Goal: Information Seeking & Learning: Learn about a topic

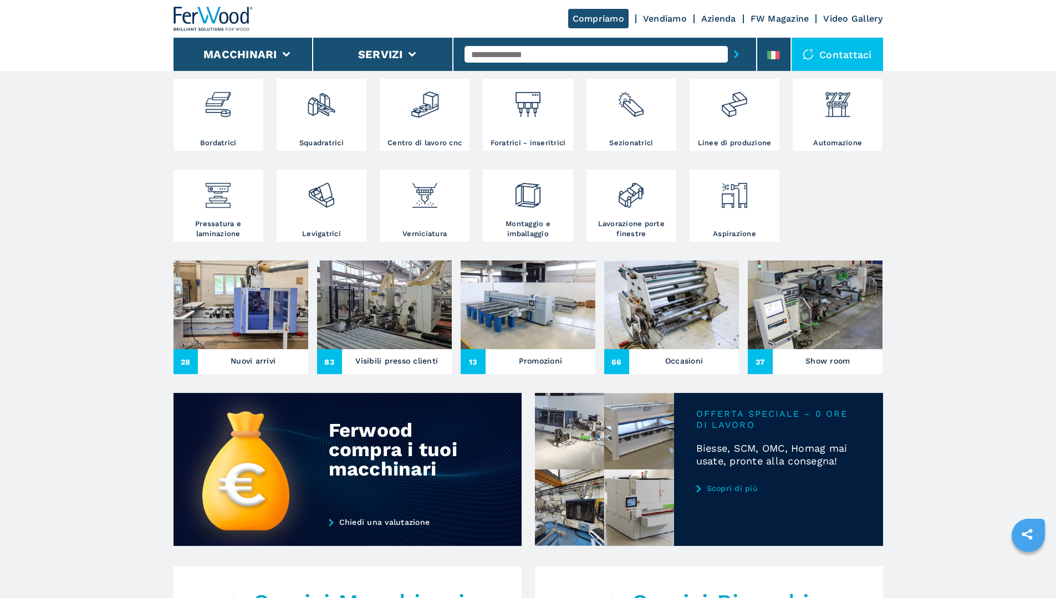
click at [263, 369] on h3 "Nuovi arrivi" at bounding box center [253, 361] width 45 height 16
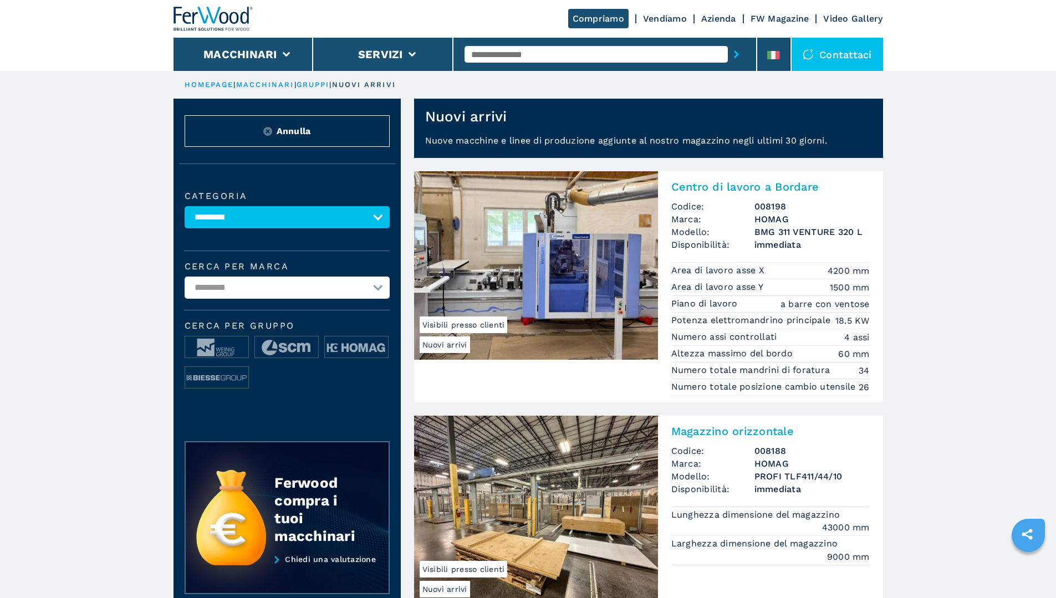
click at [577, 286] on img at bounding box center [536, 265] width 244 height 189
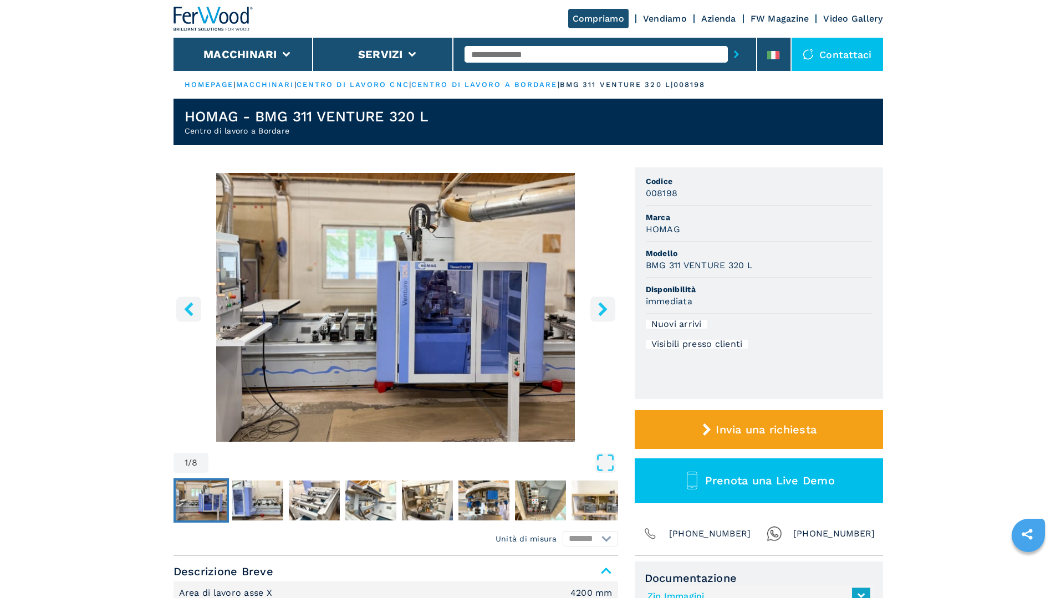
click at [607, 314] on icon "right-button" at bounding box center [603, 309] width 14 height 14
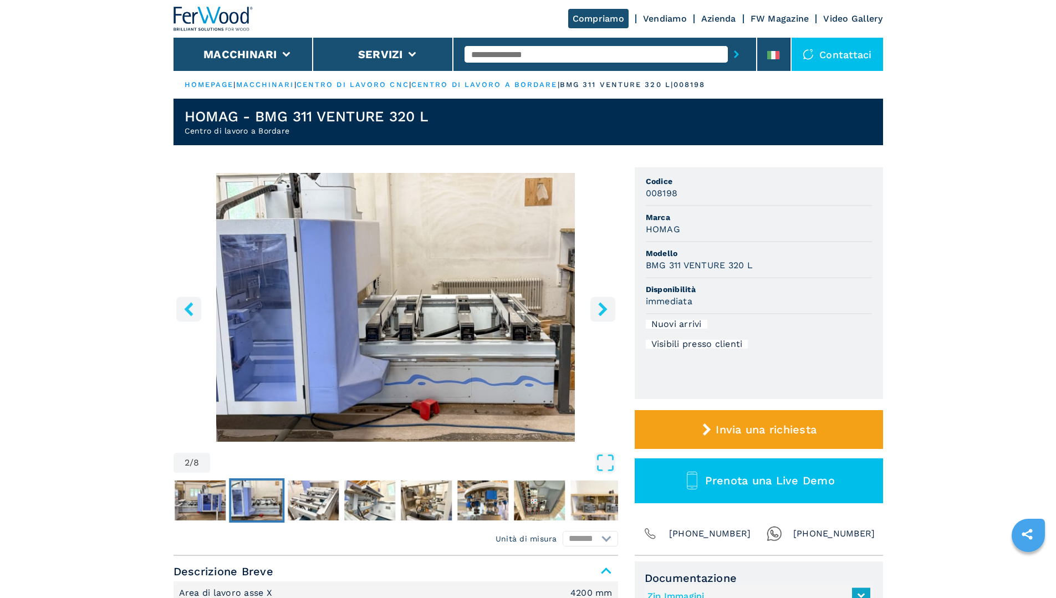
click at [607, 313] on icon "right-button" at bounding box center [603, 309] width 14 height 14
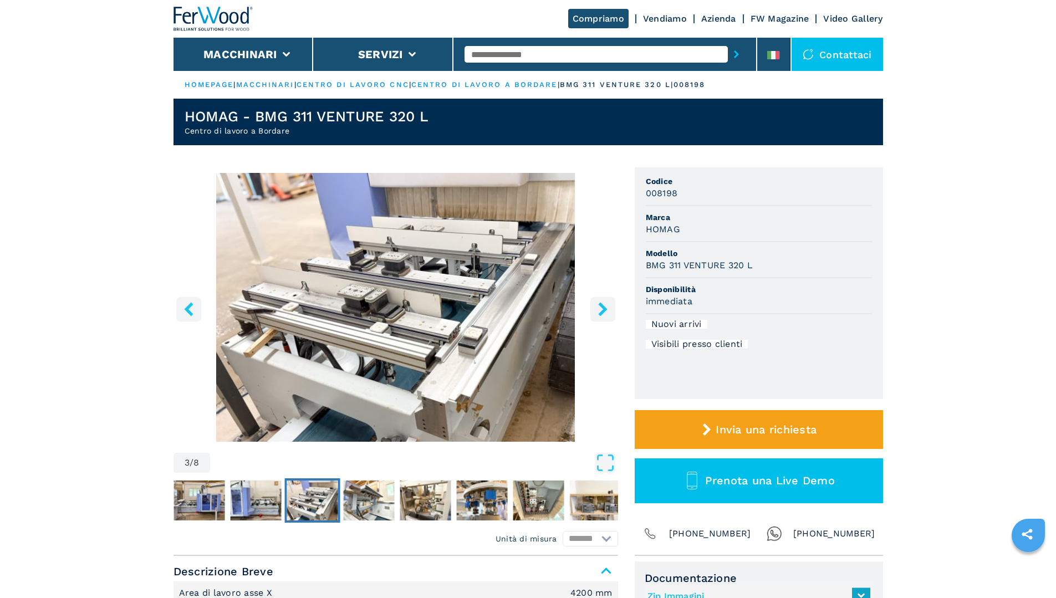
click at [607, 313] on icon "right-button" at bounding box center [603, 309] width 14 height 14
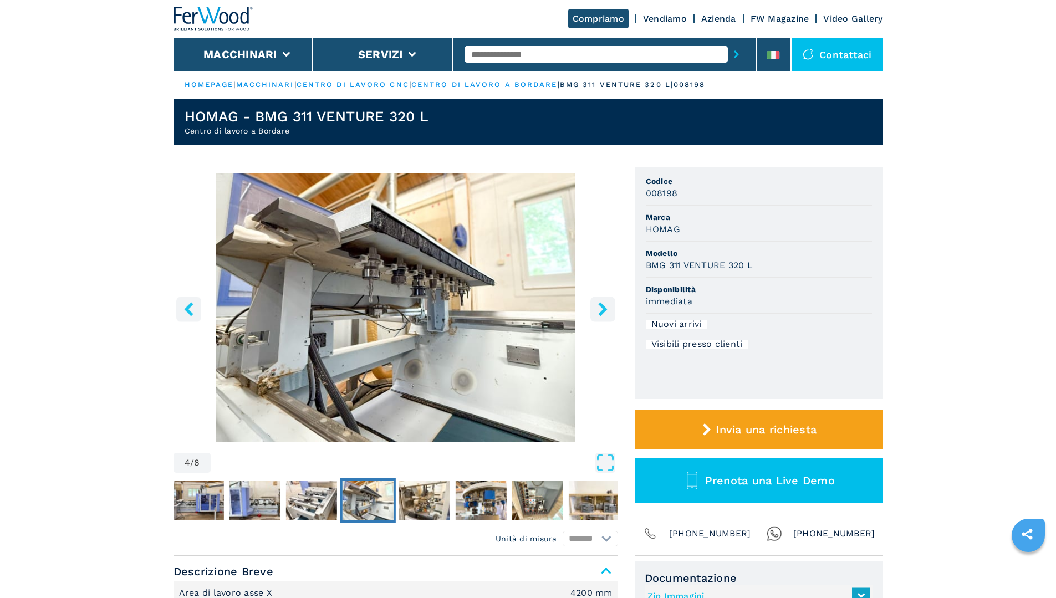
click at [607, 313] on icon "right-button" at bounding box center [603, 309] width 14 height 14
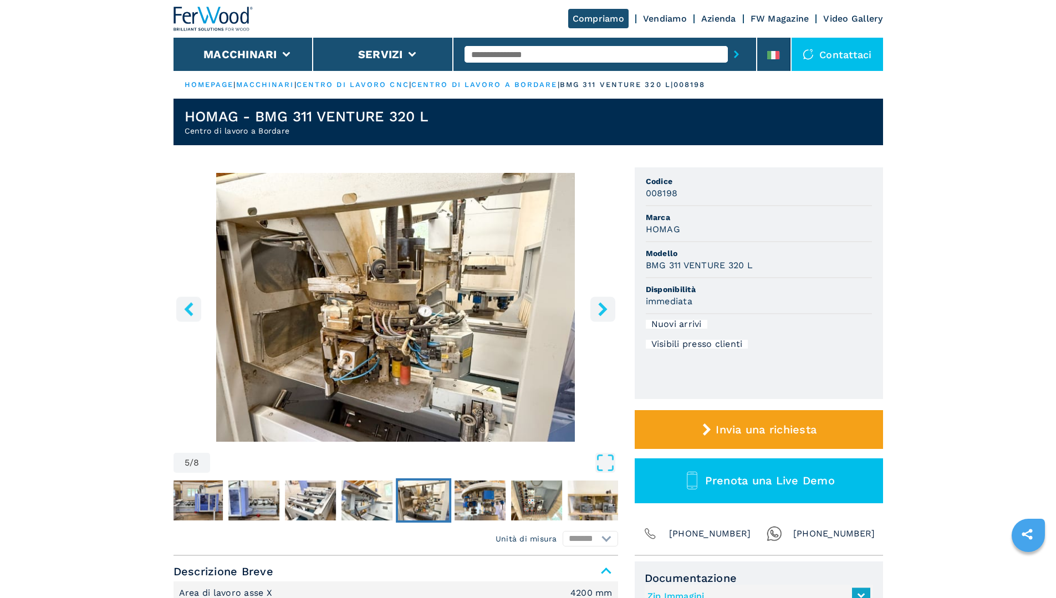
click at [606, 313] on icon "right-button" at bounding box center [603, 309] width 14 height 14
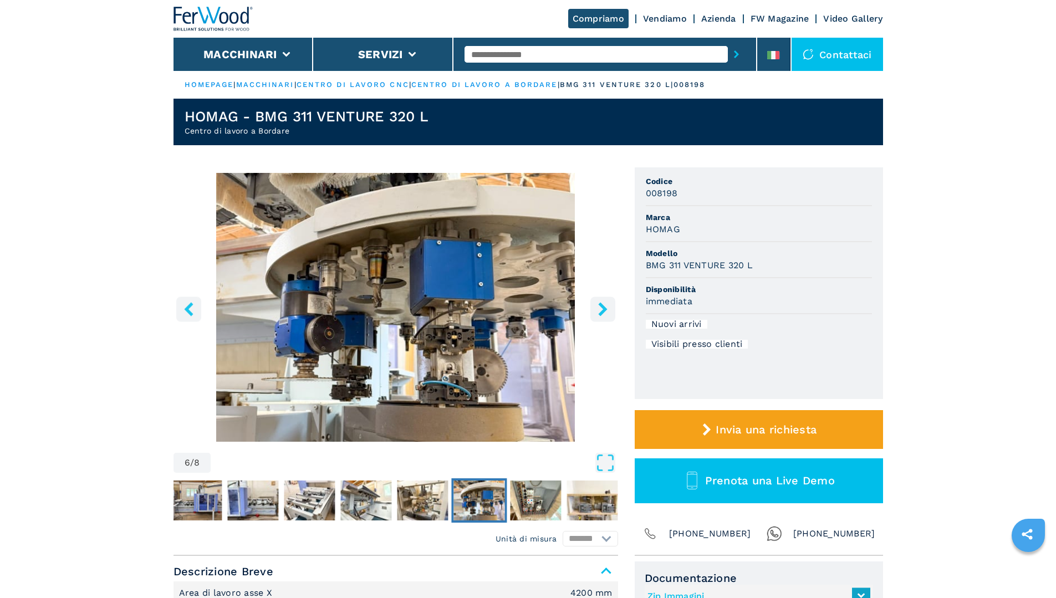
click at [606, 313] on icon "right-button" at bounding box center [603, 309] width 14 height 14
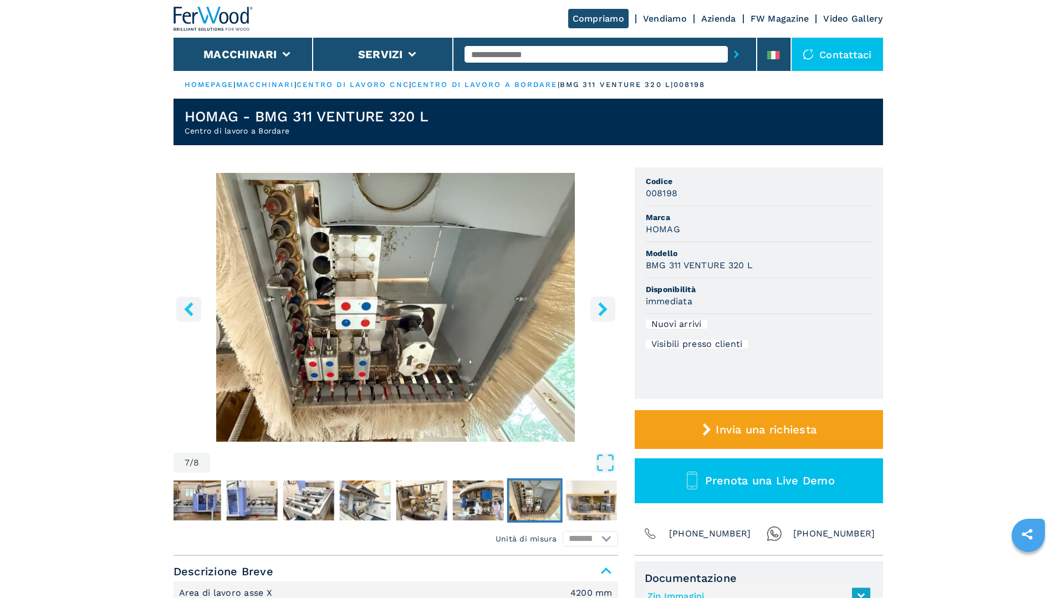
click at [606, 313] on icon "right-button" at bounding box center [603, 309] width 14 height 14
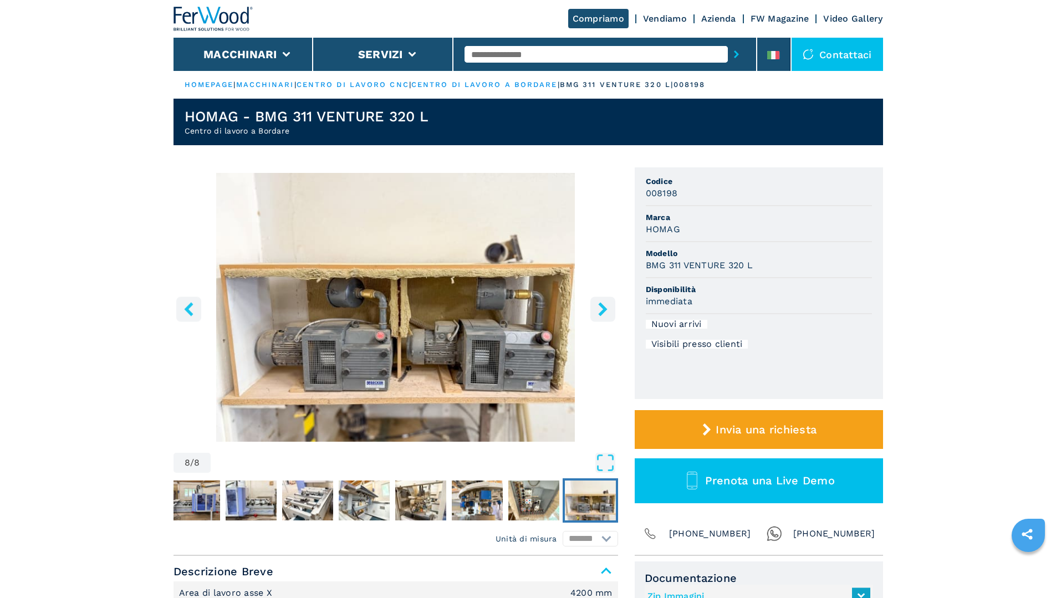
click at [606, 313] on icon "right-button" at bounding box center [603, 309] width 14 height 14
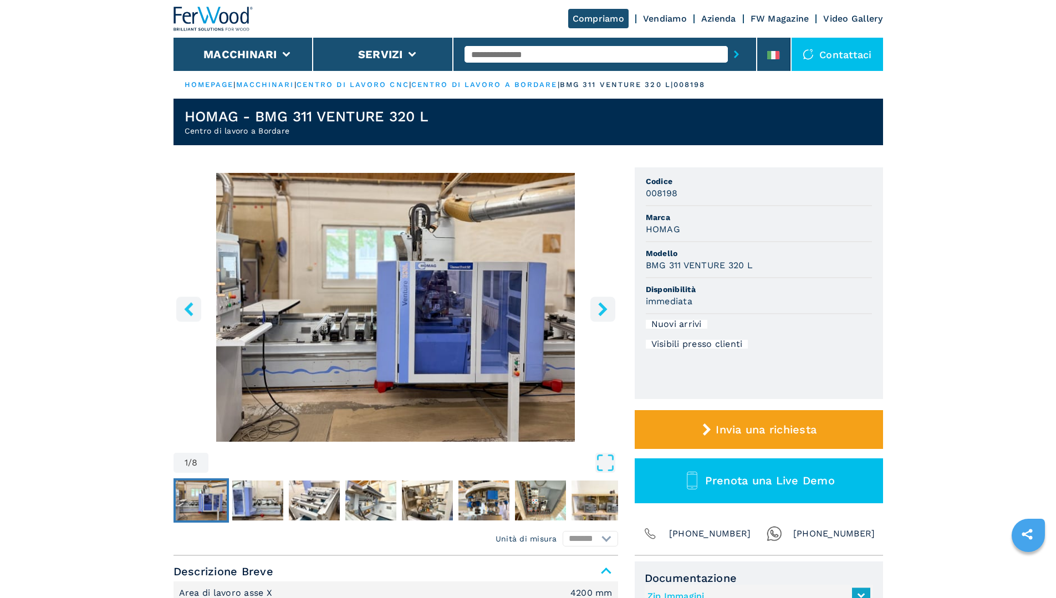
click at [606, 313] on icon "right-button" at bounding box center [603, 309] width 14 height 14
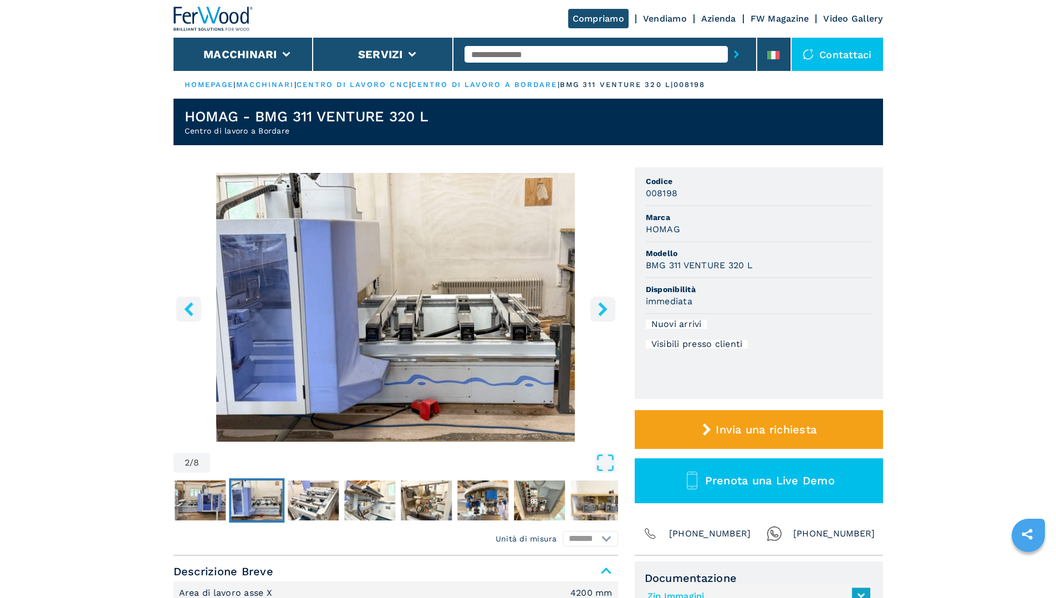
click at [606, 313] on icon "right-button" at bounding box center [603, 309] width 14 height 14
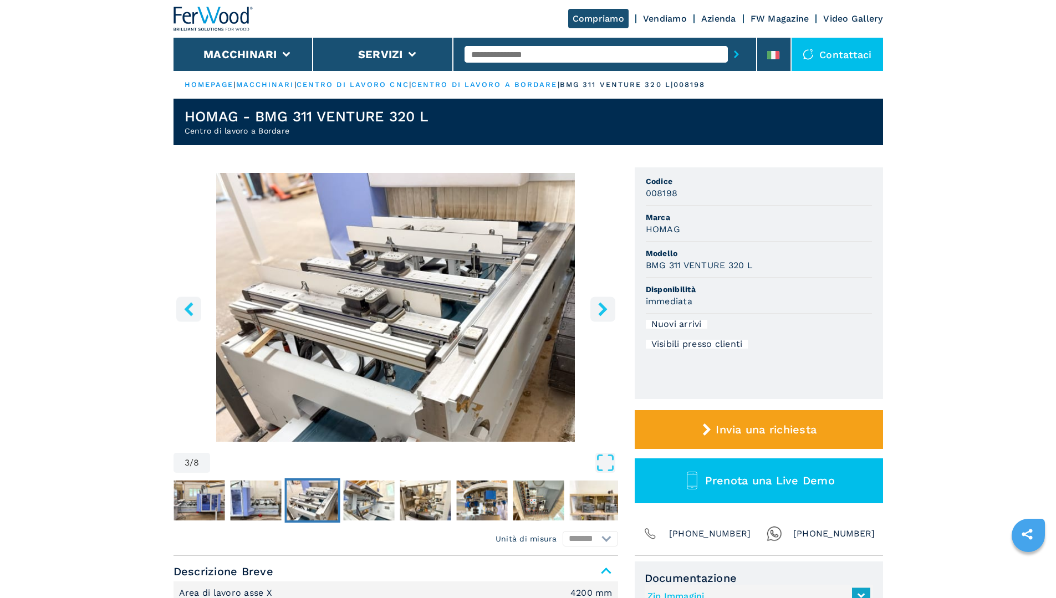
click at [606, 313] on icon "right-button" at bounding box center [603, 309] width 14 height 14
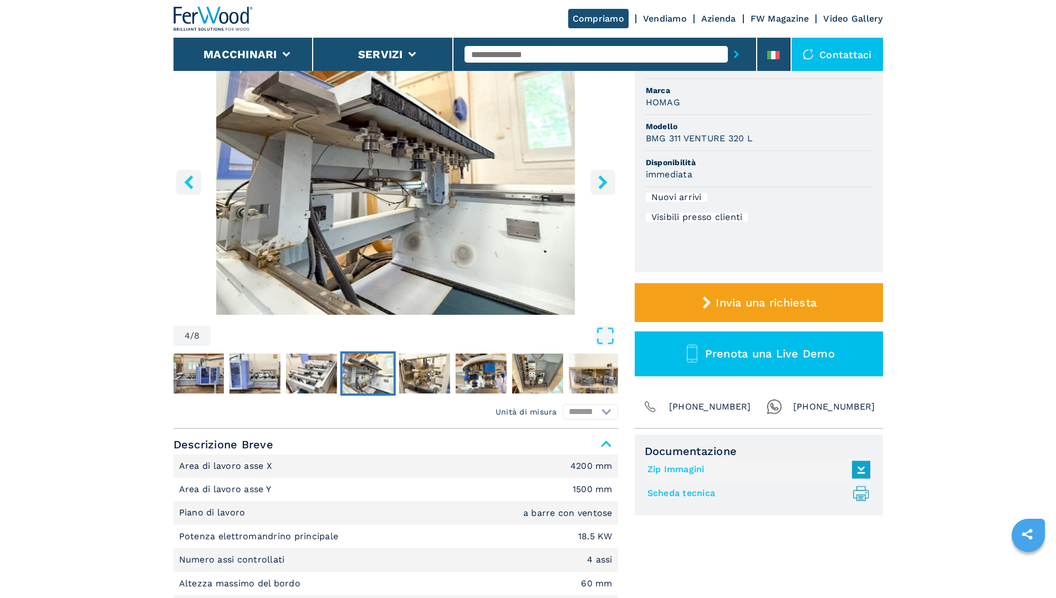
scroll to position [111, 0]
